Goal: Information Seeking & Learning: Find specific fact

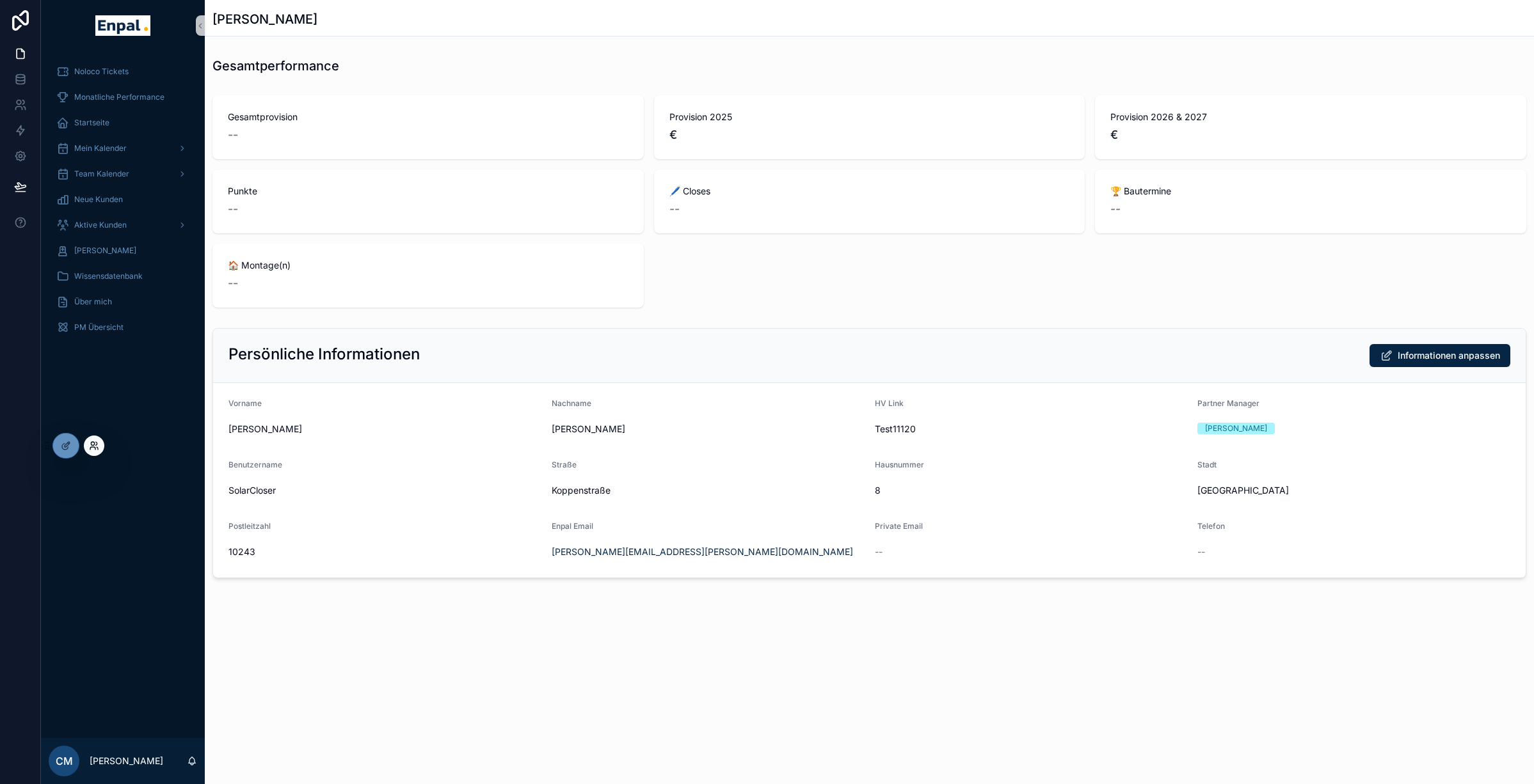
click at [91, 449] on icon at bounding box center [94, 446] width 10 height 10
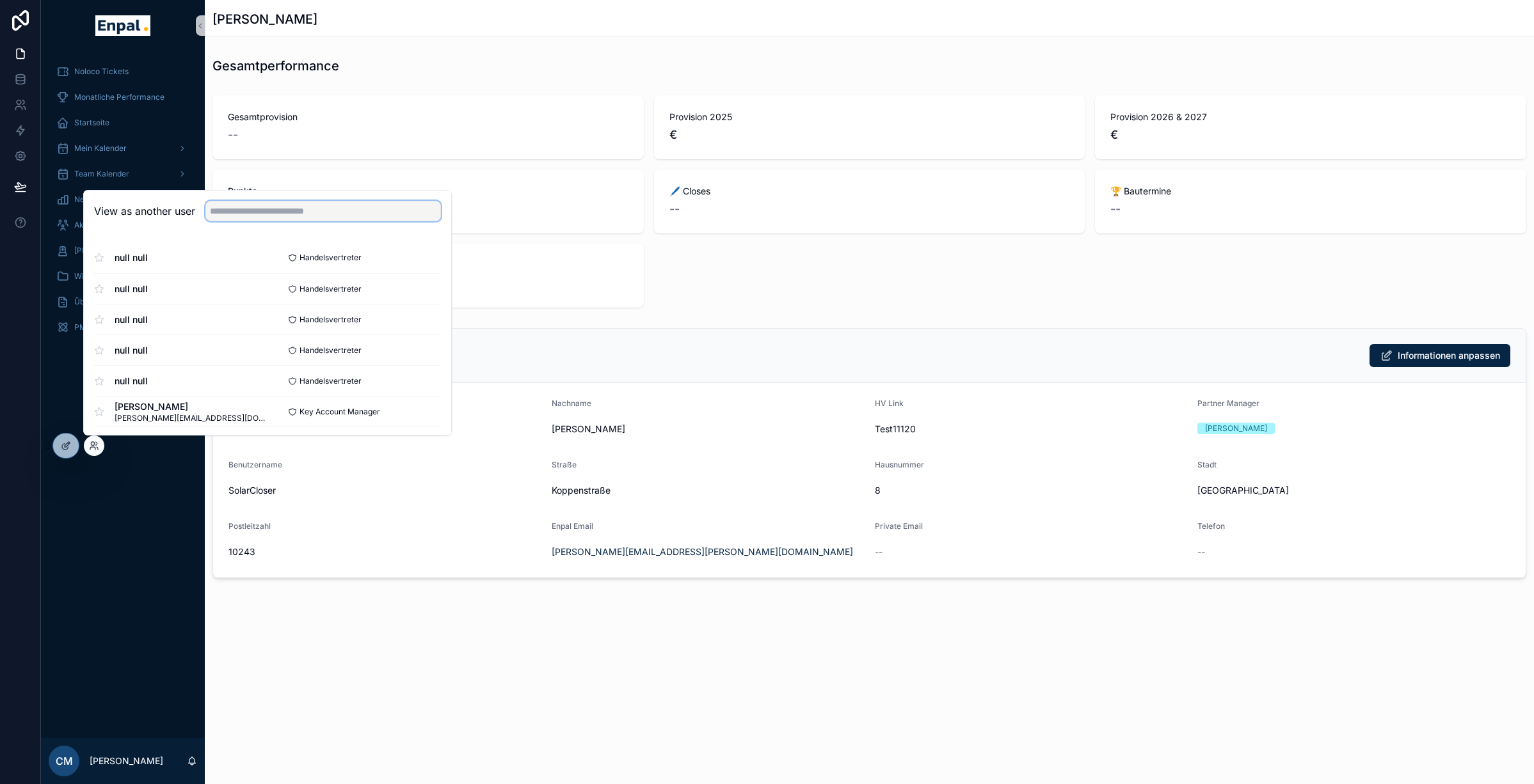
click at [248, 210] on input "text" at bounding box center [323, 211] width 235 height 21
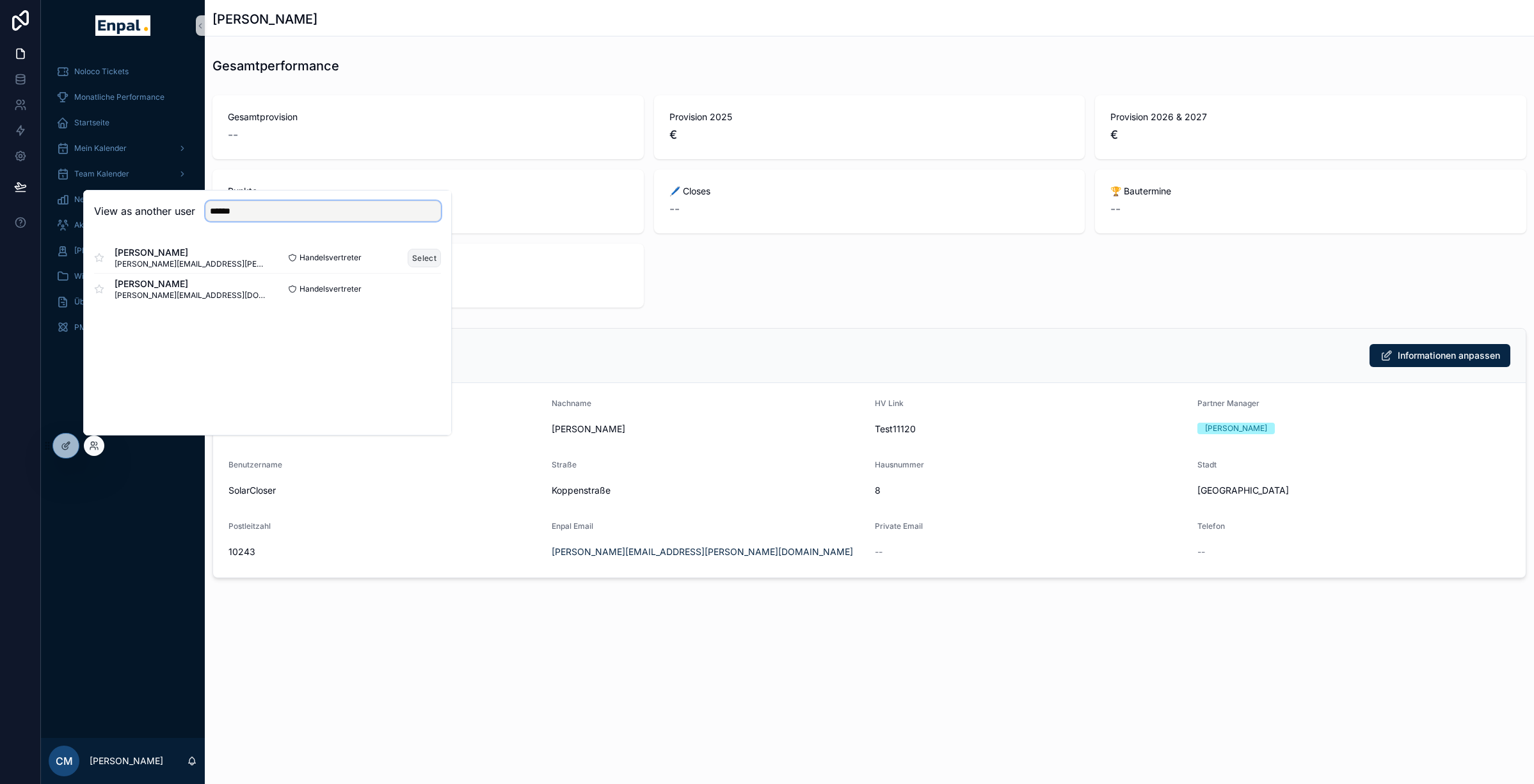
type input "******"
click at [421, 259] on button "Select" at bounding box center [424, 258] width 33 height 18
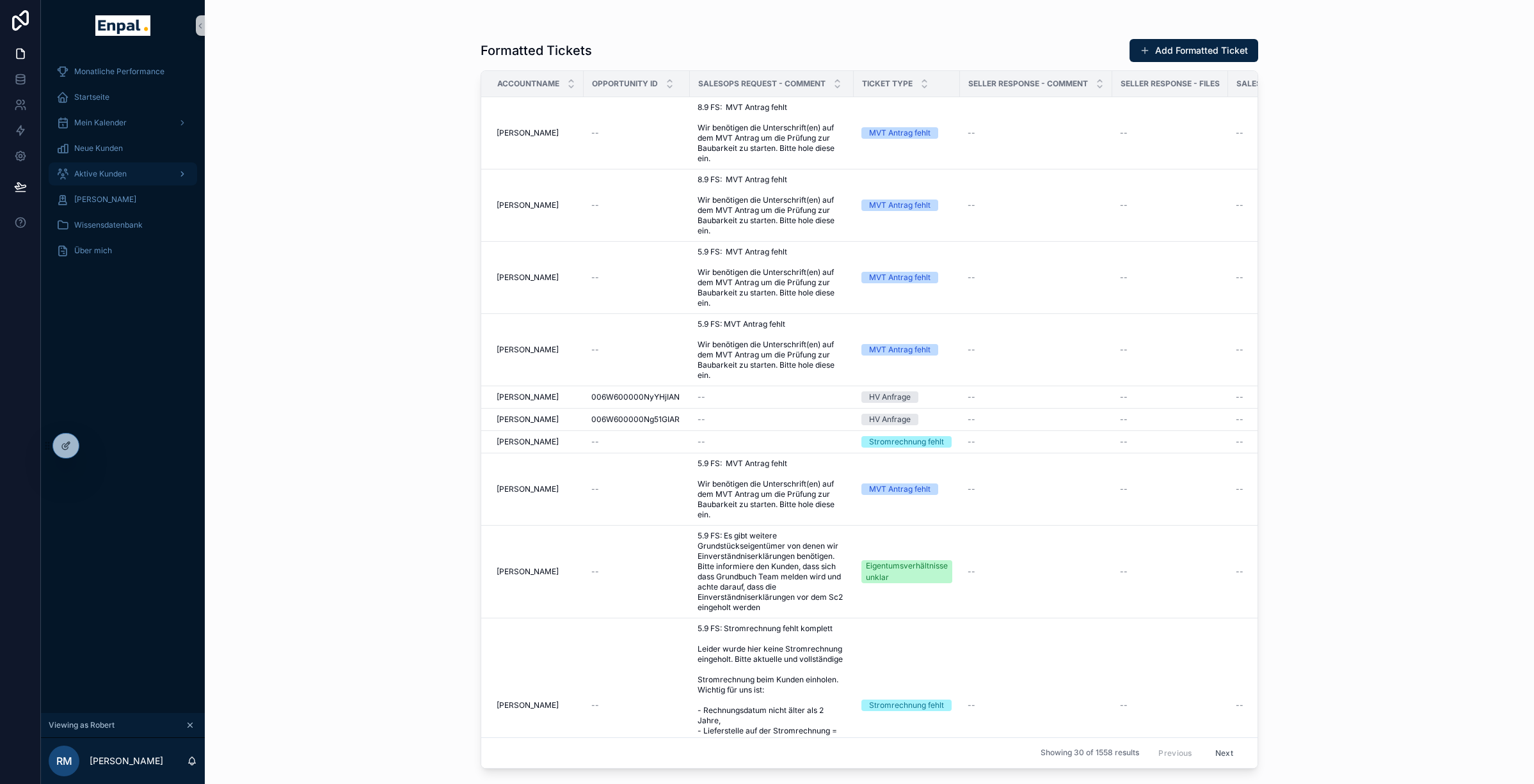
click at [123, 163] on link "Aktive Kunden" at bounding box center [123, 174] width 148 height 23
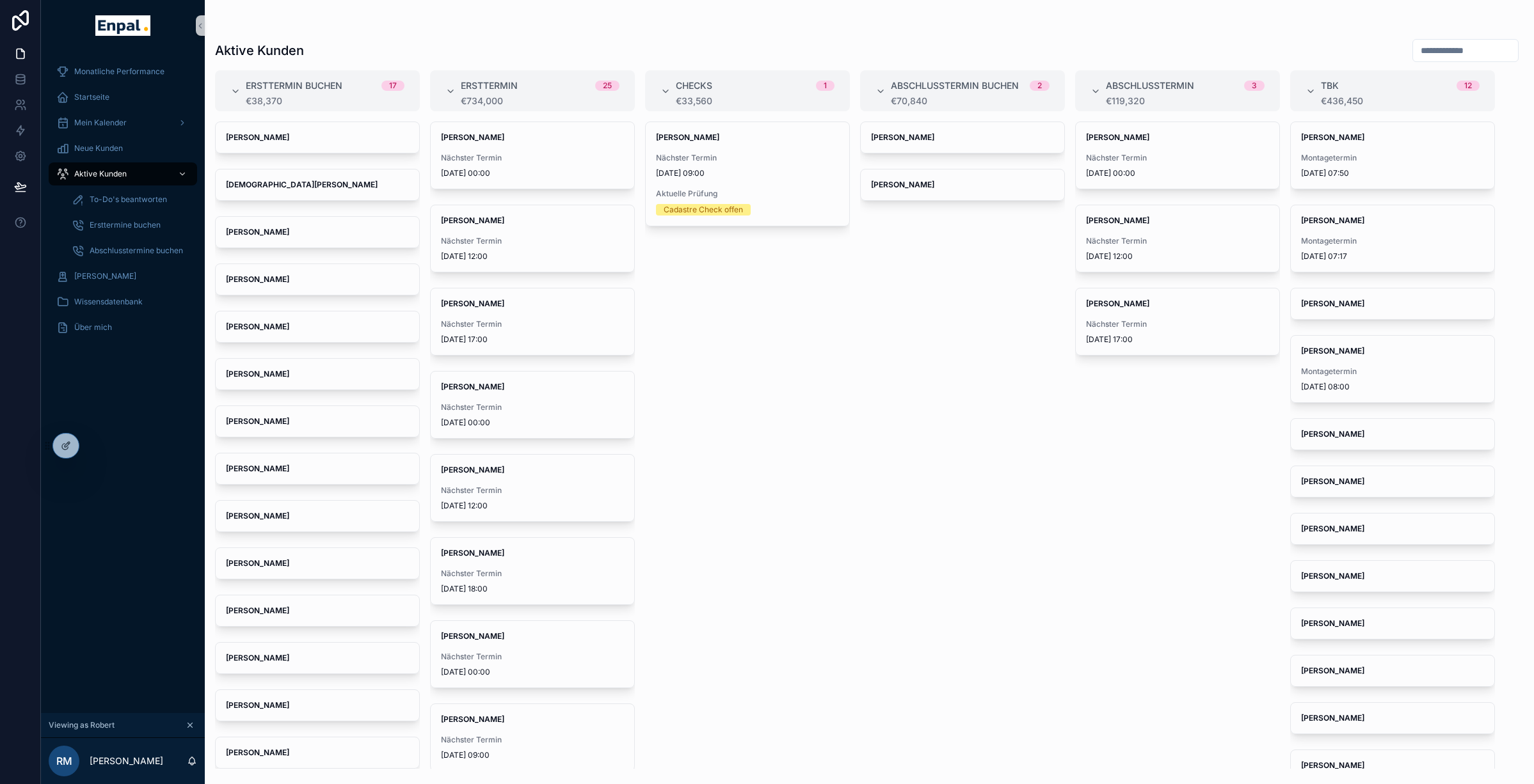
scroll to position [2, 0]
click at [550, 177] on div "[PERSON_NAME] Nächster Termin [DATE] 00:00" at bounding box center [532, 154] width 204 height 67
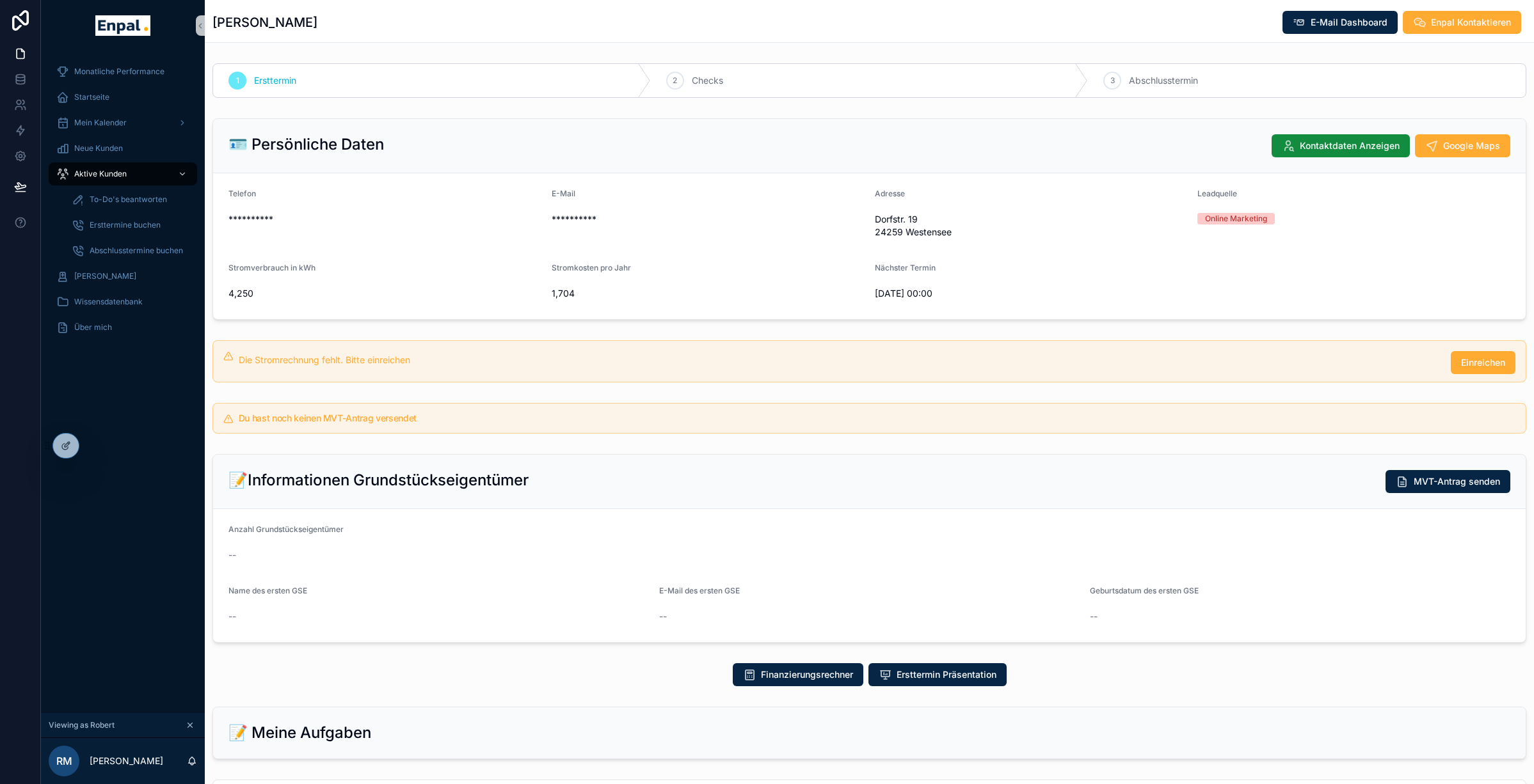
drag, startPoint x: 327, startPoint y: 23, endPoint x: 215, endPoint y: 16, distance: 112.2
click at [215, 16] on div "[PERSON_NAME] E-Mail Dashboard Enpal Kontaktieren" at bounding box center [869, 22] width 1314 height 24
copy h1 "[PERSON_NAME]"
